Goal: Task Accomplishment & Management: Manage account settings

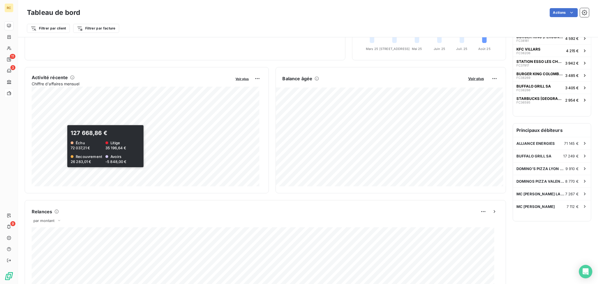
scroll to position [0, 0]
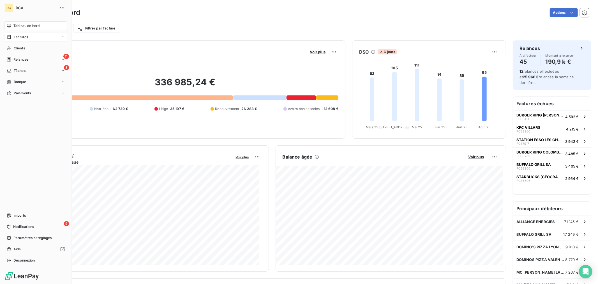
click at [37, 36] on div "Factures" at bounding box center [35, 37] width 63 height 9
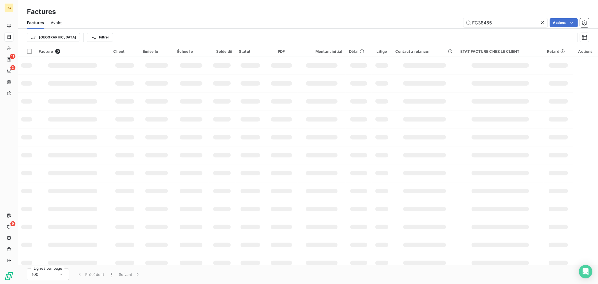
drag, startPoint x: 498, startPoint y: 26, endPoint x: 362, endPoint y: 12, distance: 136.0
click at [363, 12] on div "Factures Factures Avoirs FC38455 Actions Trier Filtrer" at bounding box center [308, 23] width 580 height 46
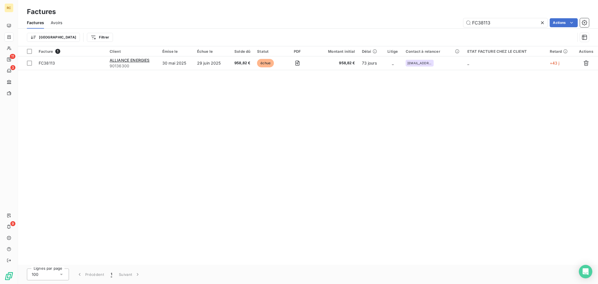
type input "FC38113"
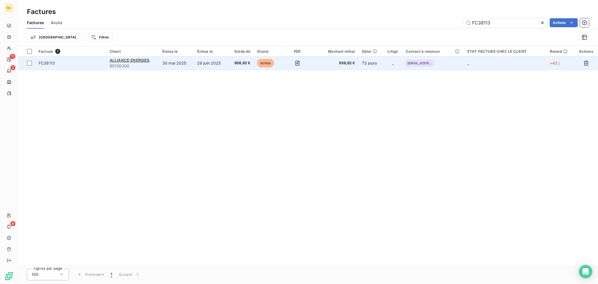
click at [196, 64] on td "29 juin 2025" at bounding box center [211, 62] width 34 height 13
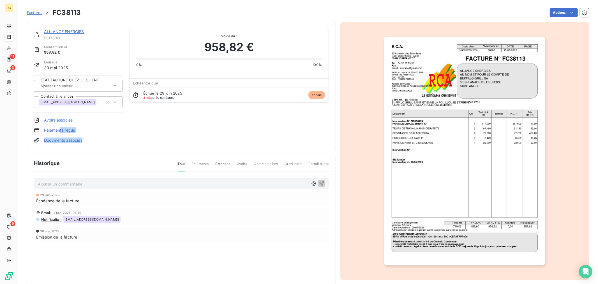
drag, startPoint x: 121, startPoint y: 144, endPoint x: 59, endPoint y: 125, distance: 64.3
click at [59, 125] on div "ALLIANCE ENERGIES 90136300 Montant initial 958,82 € Émise le 30 mai 2025 ETAT F…" at bounding box center [181, 86] width 309 height 128
click at [131, 139] on div "ALLIANCE ENERGIES 90136300 Montant initial 958,82 € Émise le 30 mai 2025 ETAT F…" at bounding box center [181, 86] width 295 height 114
click at [68, 138] on link "Documents associés" at bounding box center [63, 140] width 38 height 6
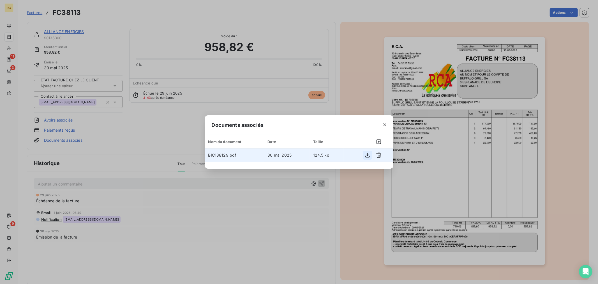
click at [367, 156] on icon "button" at bounding box center [368, 155] width 6 height 6
click at [384, 123] on icon "button" at bounding box center [385, 125] width 6 height 6
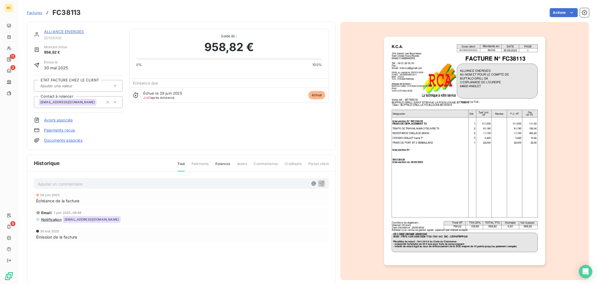
click at [63, 10] on h3 "FC38113" at bounding box center [66, 13] width 28 height 10
click at [63, 9] on h3 "FC38113" at bounding box center [66, 13] width 28 height 10
copy h3 "FC38113"
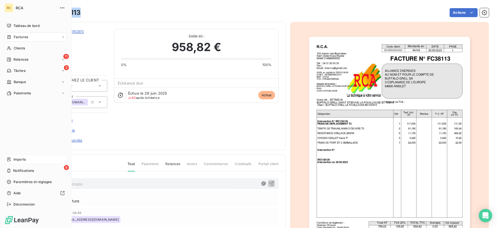
click at [11, 161] on div "Imports" at bounding box center [35, 159] width 63 height 9
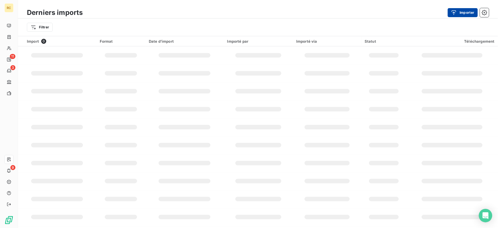
click at [470, 16] on button "Importer" at bounding box center [463, 12] width 30 height 9
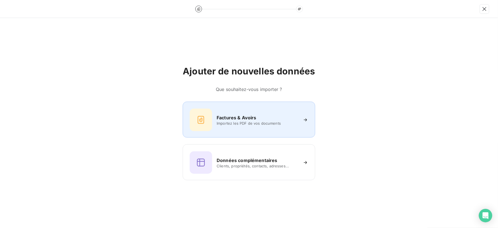
click at [296, 111] on div "Factures & Avoirs Importez les PDF de vos documents" at bounding box center [249, 119] width 118 height 22
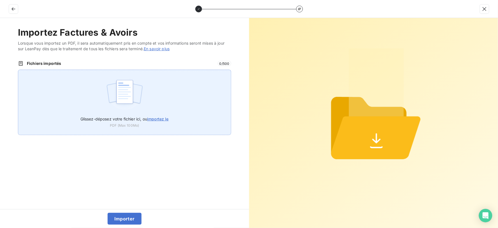
click at [142, 93] on img at bounding box center [124, 95] width 37 height 36
type input "C:\fakepath\FC38474.pdf"
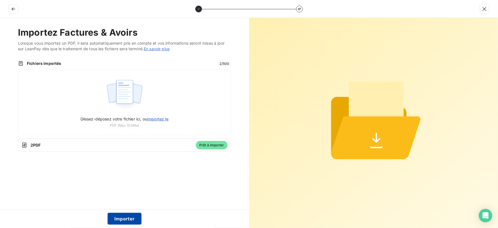
click at [129, 220] on button "Importer" at bounding box center [125, 218] width 34 height 12
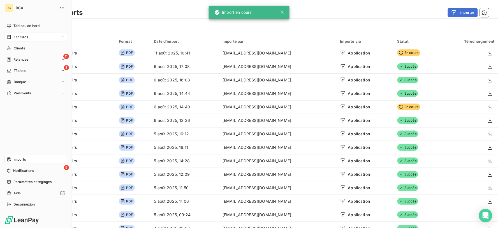
click at [23, 37] on span "Factures" at bounding box center [21, 36] width 14 height 5
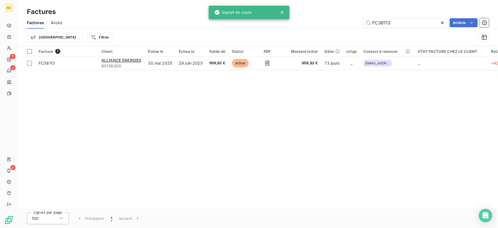
drag, startPoint x: 395, startPoint y: 24, endPoint x: 292, endPoint y: 21, distance: 102.9
click at [296, 22] on div "FC38113 Actions" at bounding box center [279, 22] width 420 height 9
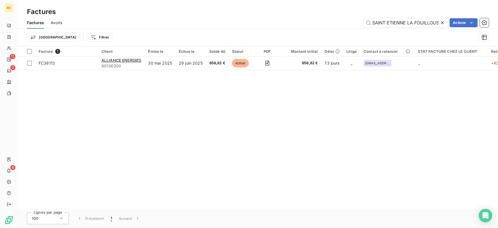
scroll to position [0, 3]
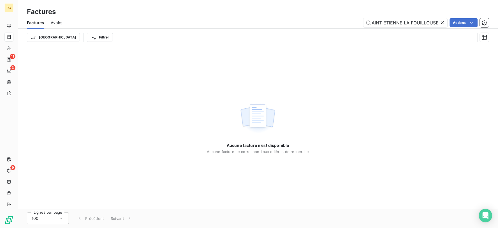
type input "SAINT ETIENNE LA FOUILLOUSE"
click at [443, 22] on icon at bounding box center [442, 22] width 3 height 3
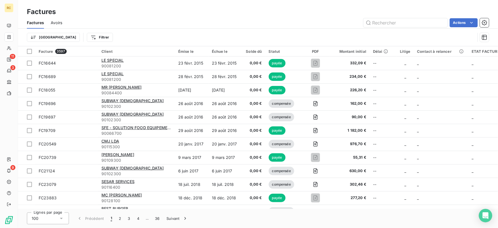
click at [61, 22] on span "Avoirs" at bounding box center [56, 23] width 11 height 6
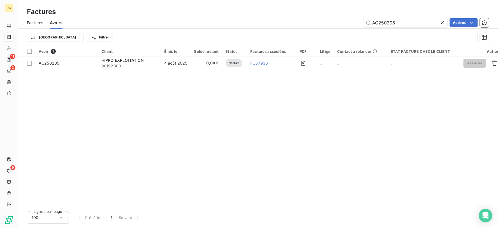
drag, startPoint x: 403, startPoint y: 25, endPoint x: 282, endPoint y: 20, distance: 120.9
click at [282, 20] on div "AC250205 Actions" at bounding box center [279, 22] width 420 height 9
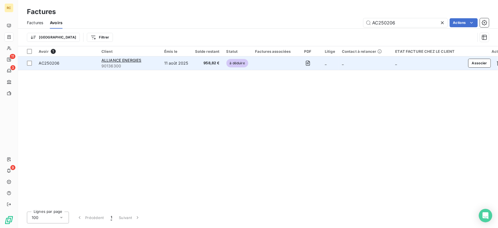
type input "AC250206"
click at [74, 62] on div "AC250206" at bounding box center [67, 63] width 56 height 6
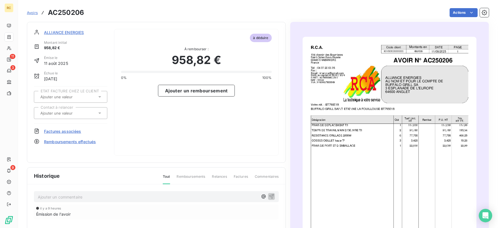
click at [78, 98] on input "text" at bounding box center [68, 96] width 56 height 5
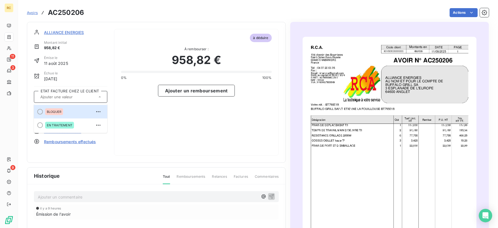
click at [100, 87] on div "ETAT FACTURE CHEZ LE CLIENT BLOQUER EN TRAITEMENT Contact à relancer" at bounding box center [70, 105] width 73 height 38
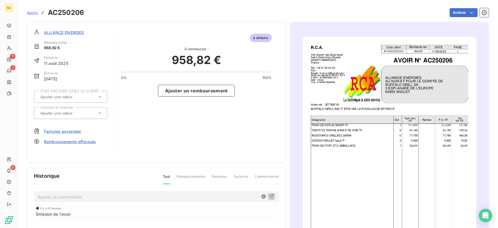
click at [82, 109] on div at bounding box center [68, 112] width 58 height 7
click at [136, 130] on div "à déduire À rembourser : 958,82 € 0% 100% Ajouter un remboursement" at bounding box center [196, 92] width 165 height 127
click at [77, 139] on span "Remboursements effectués" at bounding box center [70, 141] width 52 height 6
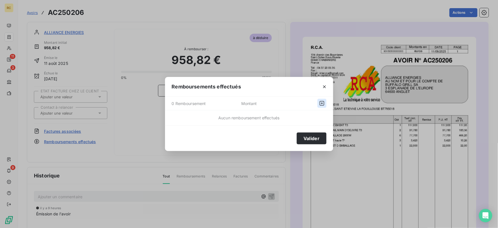
click at [319, 103] on icon "button" at bounding box center [322, 103] width 6 height 6
select select "7"
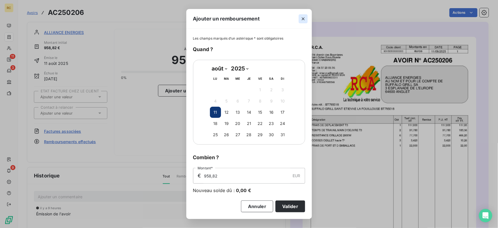
click at [303, 20] on icon "button" at bounding box center [304, 19] width 6 height 6
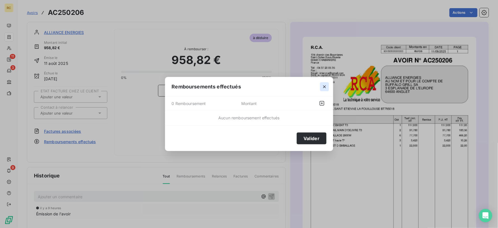
click at [320, 86] on button "button" at bounding box center [324, 86] width 9 height 9
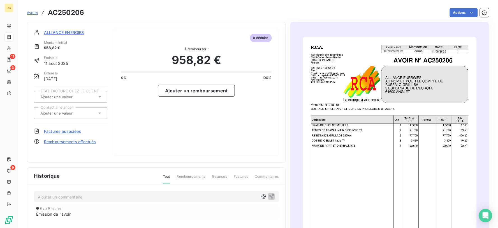
click at [59, 128] on span "Factures associées" at bounding box center [62, 131] width 37 height 6
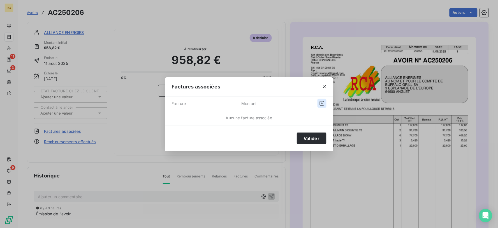
click at [322, 105] on icon "button" at bounding box center [322, 103] width 6 height 6
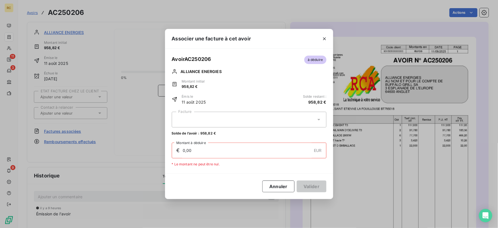
click at [209, 124] on div at bounding box center [249, 120] width 155 height 16
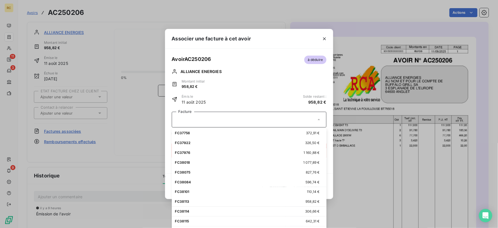
scroll to position [280, 0]
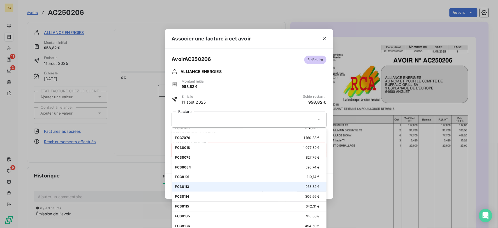
click at [205, 187] on div "FC38113 958,82 €" at bounding box center [249, 186] width 148 height 5
type input "958,82"
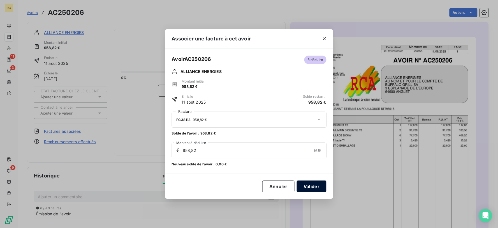
click at [320, 181] on button "Valider" at bounding box center [311, 186] width 29 height 12
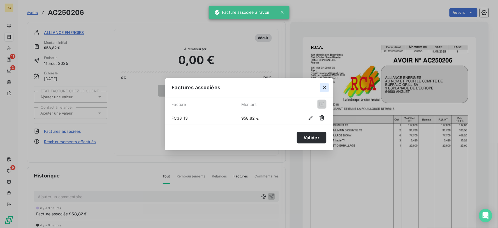
click at [325, 86] on icon "button" at bounding box center [325, 88] width 6 height 6
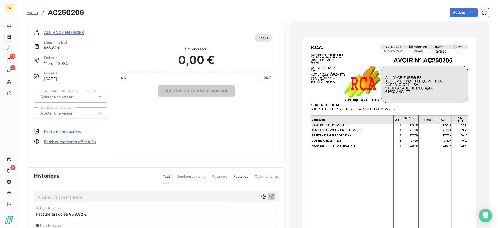
click at [31, 12] on span "Avoirs" at bounding box center [32, 12] width 11 height 4
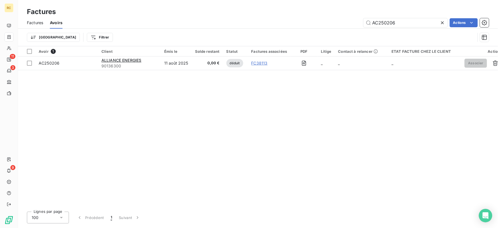
click at [36, 19] on div "Factures" at bounding box center [35, 23] width 16 height 12
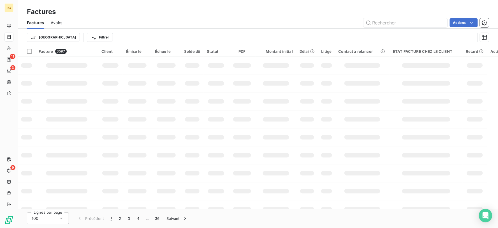
click at [395, 22] on input "text" at bounding box center [406, 22] width 84 height 9
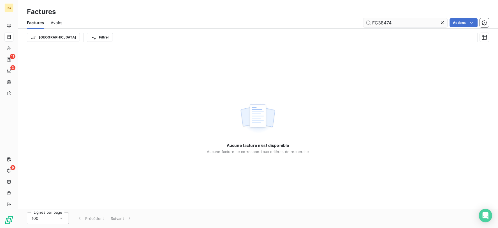
type input "FC38474"
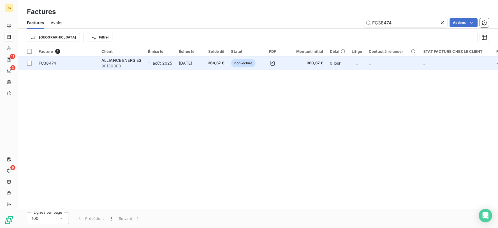
click at [162, 61] on td "11 août 2025" at bounding box center [160, 62] width 31 height 13
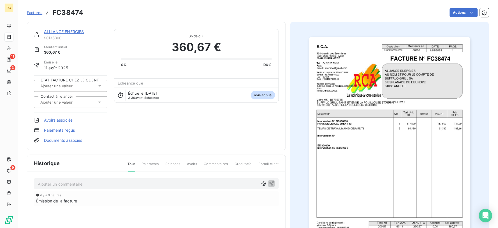
click at [63, 140] on link "Documents associés" at bounding box center [63, 140] width 38 height 6
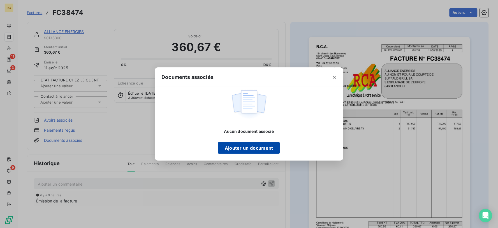
click at [257, 150] on button "Ajouter un document" at bounding box center [249, 148] width 62 height 12
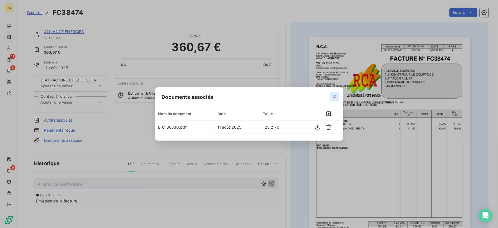
click at [336, 96] on icon "button" at bounding box center [335, 97] width 6 height 6
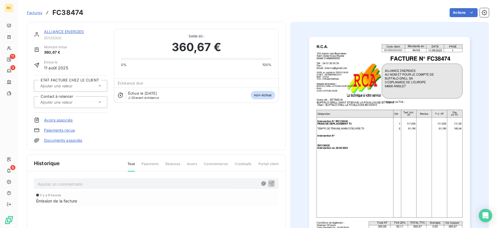
click at [29, 16] on div "Factures FC38474" at bounding box center [55, 13] width 56 height 10
click at [37, 13] on span "Factures" at bounding box center [34, 12] width 15 height 4
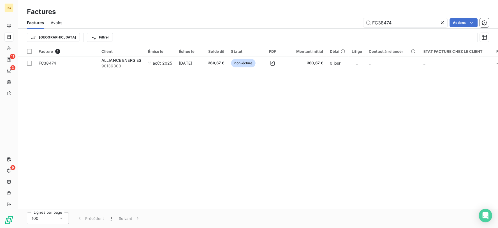
drag, startPoint x: 394, startPoint y: 23, endPoint x: 338, endPoint y: 22, distance: 56.4
click at [338, 22] on div "FC38474 Actions" at bounding box center [279, 22] width 420 height 9
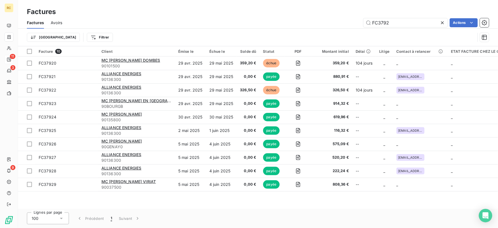
type input "FC3792"
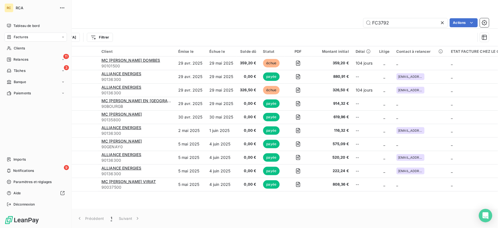
click at [10, 10] on div "RC" at bounding box center [8, 7] width 9 height 9
click at [24, 158] on span "Imports" at bounding box center [19, 159] width 12 height 5
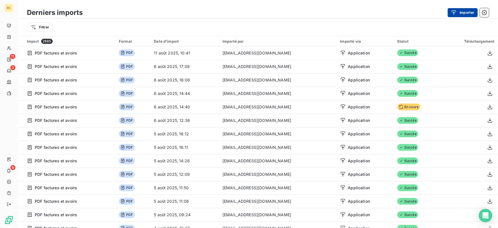
click at [464, 12] on button "Importer" at bounding box center [463, 12] width 30 height 9
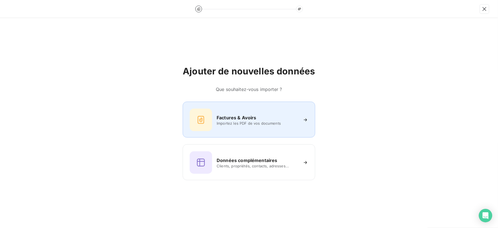
click at [269, 120] on div "Factures & Avoirs" at bounding box center [257, 117] width 81 height 7
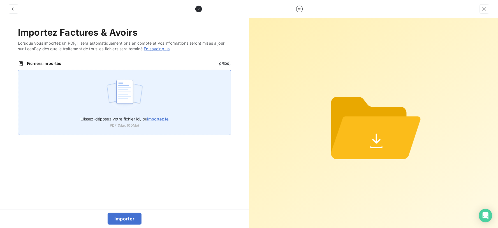
click at [183, 110] on div "Glissez-déposez votre fichier ici, ou importez le PDF (Max 100Mo)" at bounding box center [124, 102] width 213 height 65
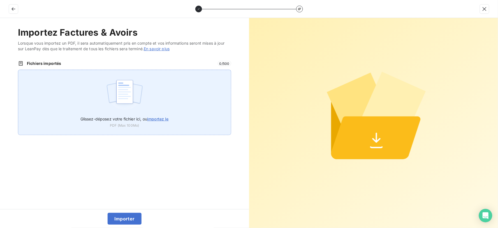
type input "C:\fakepath\FC38475.pdf"
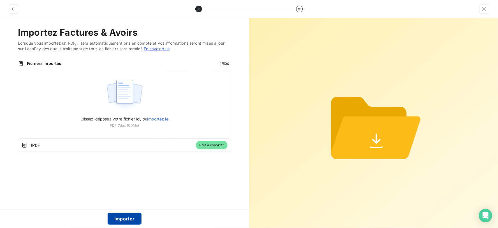
click at [132, 218] on button "Importer" at bounding box center [125, 218] width 34 height 12
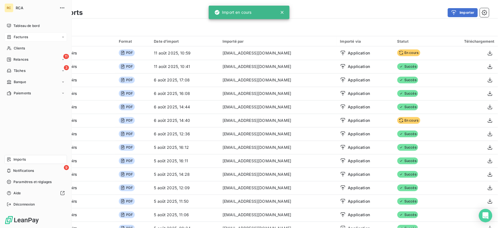
click at [20, 40] on div "Factures" at bounding box center [35, 37] width 63 height 9
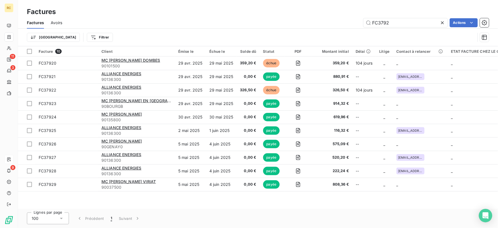
drag, startPoint x: 399, startPoint y: 26, endPoint x: 313, endPoint y: 22, distance: 86.1
click at [315, 24] on div "FC3792 Actions" at bounding box center [279, 22] width 420 height 9
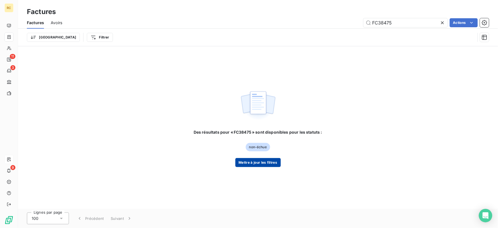
type input "FC38475"
click at [256, 164] on button "Mettre à jour les filtres" at bounding box center [257, 162] width 45 height 9
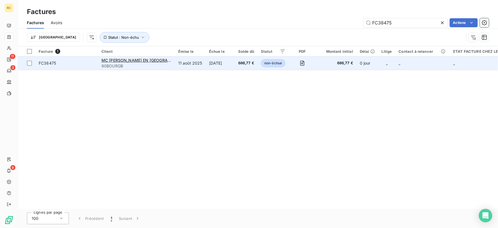
click at [233, 59] on td "[DATE]" at bounding box center [220, 62] width 29 height 13
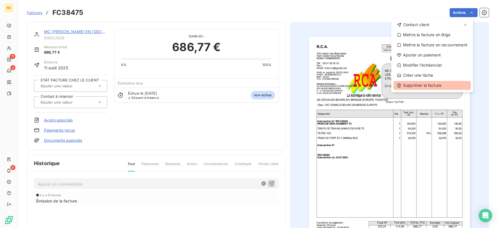
click at [432, 83] on div "Supprimer la facture" at bounding box center [432, 85] width 77 height 9
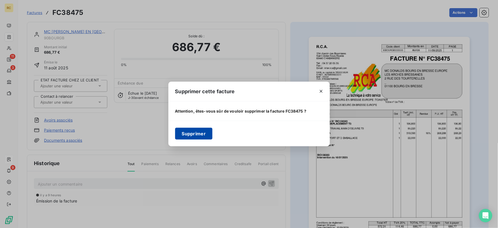
click at [203, 135] on button "Supprimer" at bounding box center [194, 134] width 38 height 12
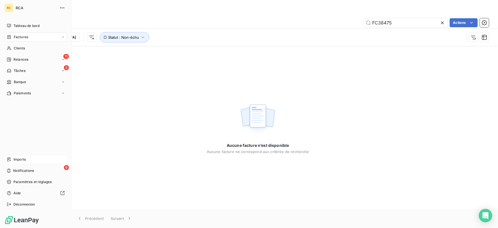
click at [16, 160] on span "Imports" at bounding box center [19, 159] width 12 height 5
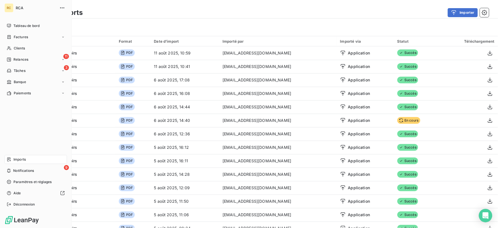
drag, startPoint x: 17, startPoint y: 37, endPoint x: 14, endPoint y: 36, distance: 3.1
click at [14, 36] on span "Factures" at bounding box center [21, 36] width 14 height 5
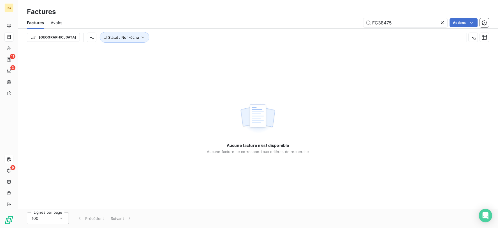
drag, startPoint x: 396, startPoint y: 22, endPoint x: 332, endPoint y: 11, distance: 64.3
click at [332, 11] on div "Factures Factures Avoirs FC38475 Actions Trier Statut : Non-échu" at bounding box center [258, 23] width 480 height 46
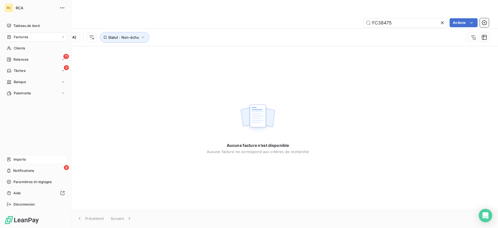
click at [18, 156] on div "Imports" at bounding box center [35, 159] width 63 height 9
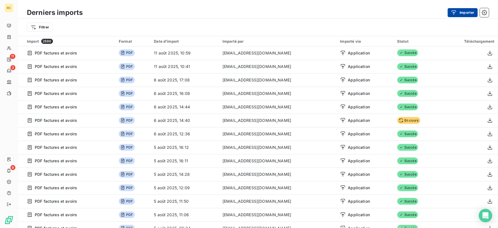
click at [468, 9] on button "Importer" at bounding box center [463, 12] width 30 height 9
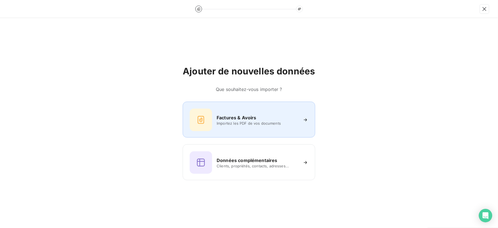
click at [240, 131] on div "Factures & Avoirs Importez les PDF de vos documents" at bounding box center [249, 119] width 132 height 36
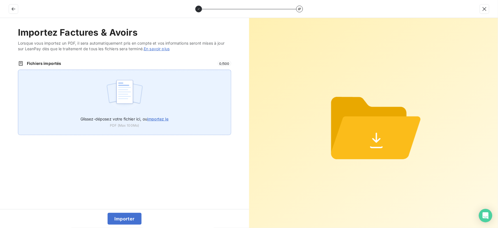
click at [116, 87] on img at bounding box center [124, 95] width 37 height 36
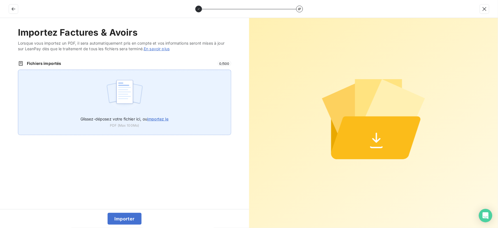
type input "C:\fakepath\FC38475.pdf"
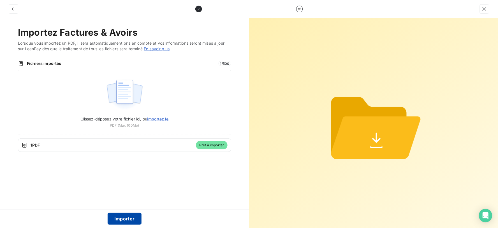
click at [122, 219] on button "Importer" at bounding box center [125, 218] width 34 height 12
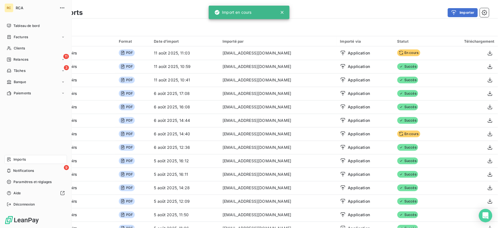
click at [12, 35] on div "Factures" at bounding box center [17, 36] width 21 height 5
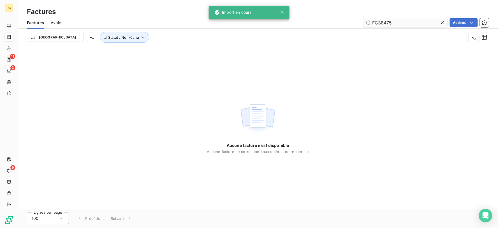
click at [399, 22] on input "FC38475" at bounding box center [406, 22] width 84 height 9
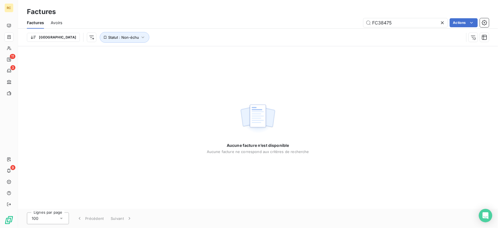
click at [93, 31] on div "Trier Statut : Non-échu" at bounding box center [258, 37] width 462 height 17
click at [108, 37] on span "Statut : Non-échu" at bounding box center [123, 37] width 31 height 4
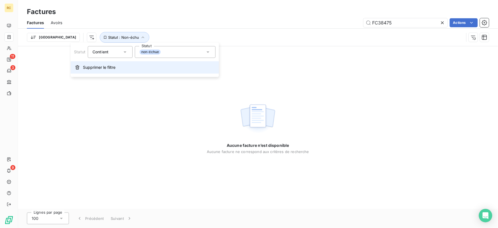
click at [102, 64] on span "Supprimer le filtre" at bounding box center [99, 67] width 33 height 6
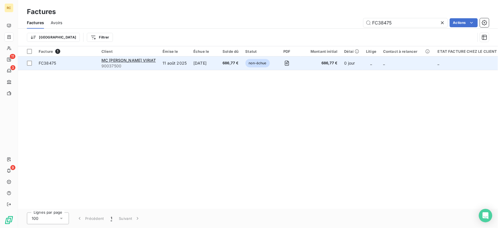
click at [159, 63] on td "11 août 2025" at bounding box center [174, 62] width 31 height 13
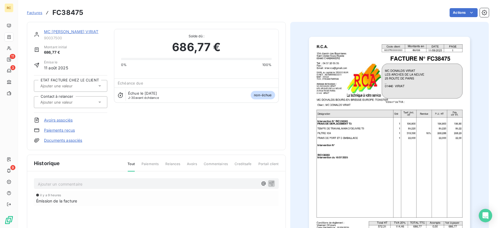
click at [71, 140] on link "Documents associés" at bounding box center [63, 140] width 38 height 6
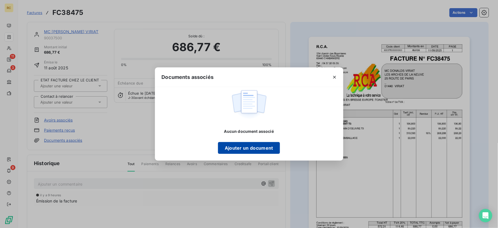
click at [257, 150] on button "Ajouter un document" at bounding box center [249, 148] width 62 height 12
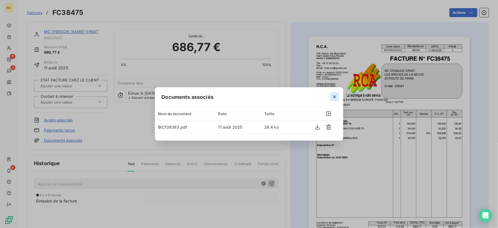
click at [333, 96] on icon "button" at bounding box center [335, 97] width 6 height 6
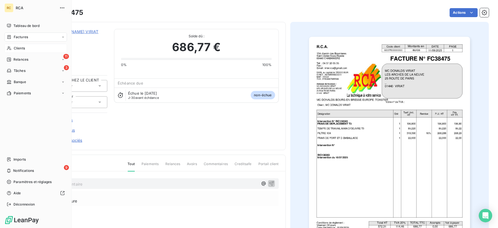
click at [20, 46] on span "Clients" at bounding box center [19, 48] width 11 height 5
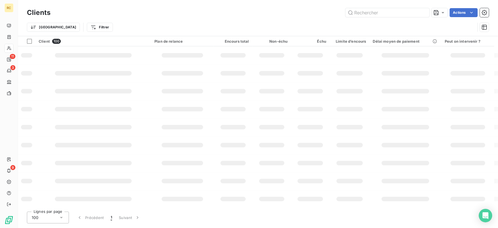
click at [375, 13] on input "text" at bounding box center [388, 12] width 84 height 9
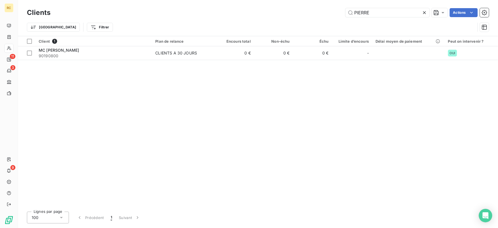
type input "PIERRE"
click at [424, 12] on icon at bounding box center [424, 12] width 3 height 3
